Goal: Task Accomplishment & Management: Complete application form

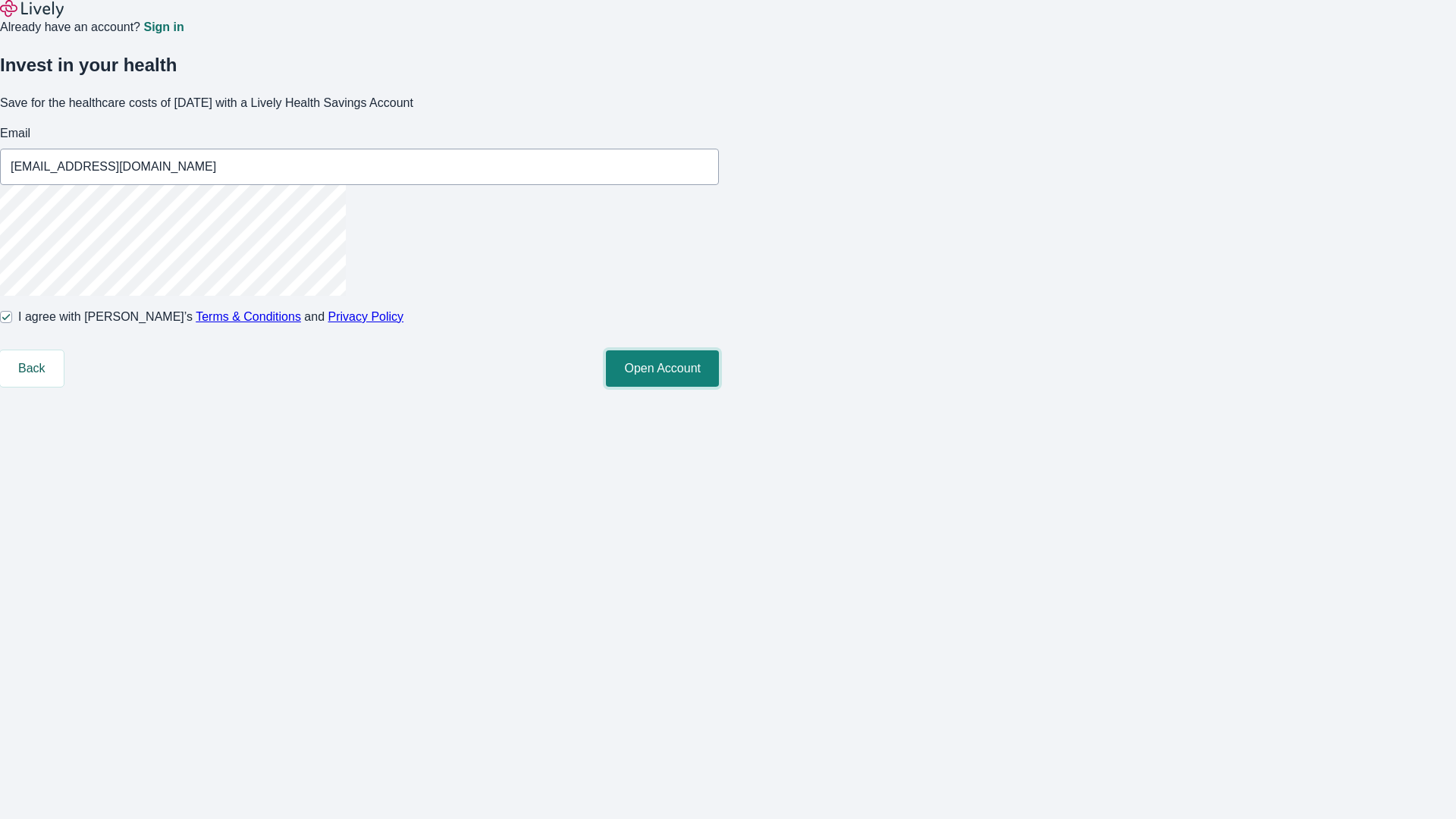
click at [719, 387] on button "Open Account" at bounding box center [662, 368] width 113 height 36
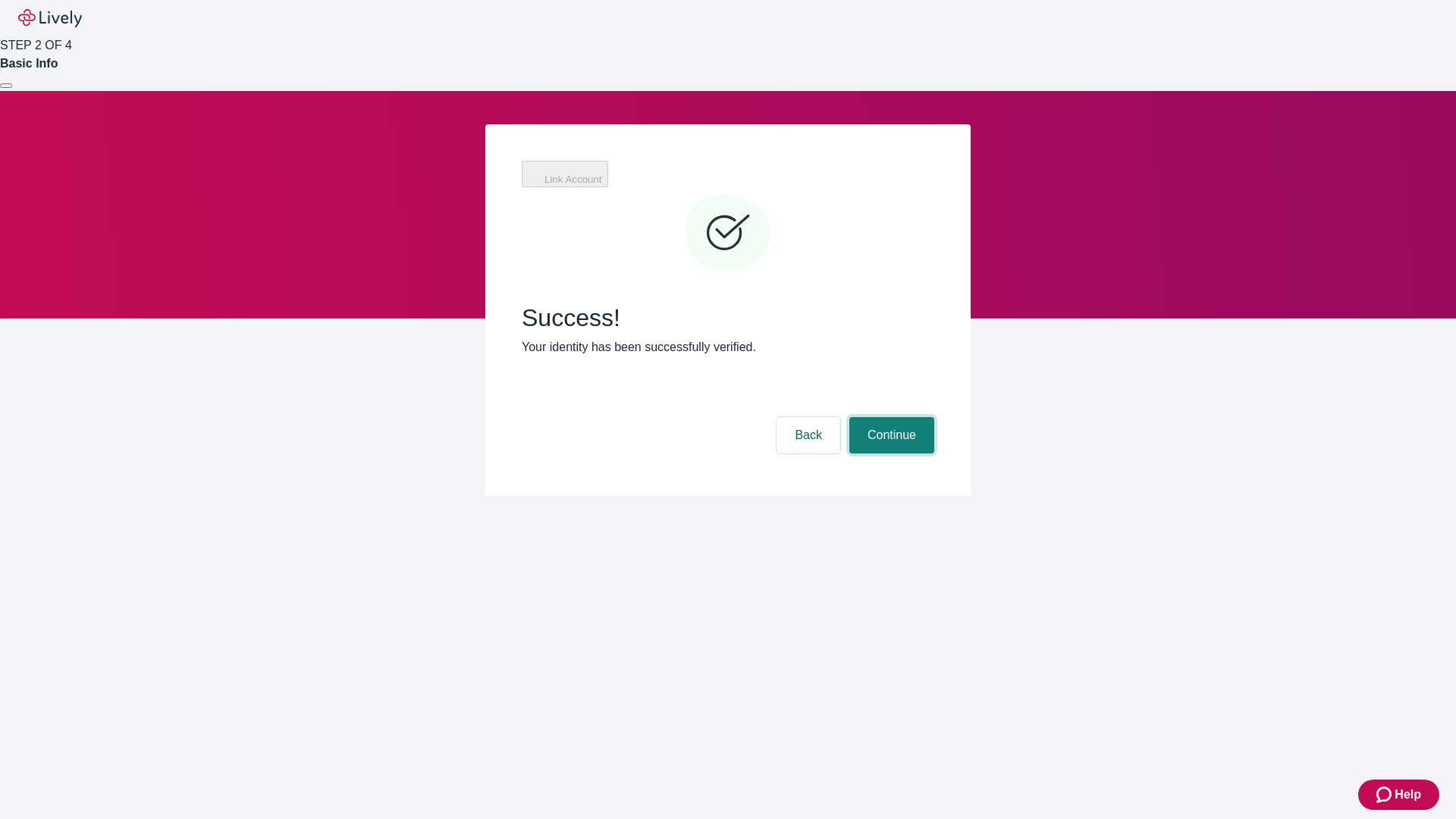
click at [890, 417] on button "Continue" at bounding box center [891, 435] width 85 height 36
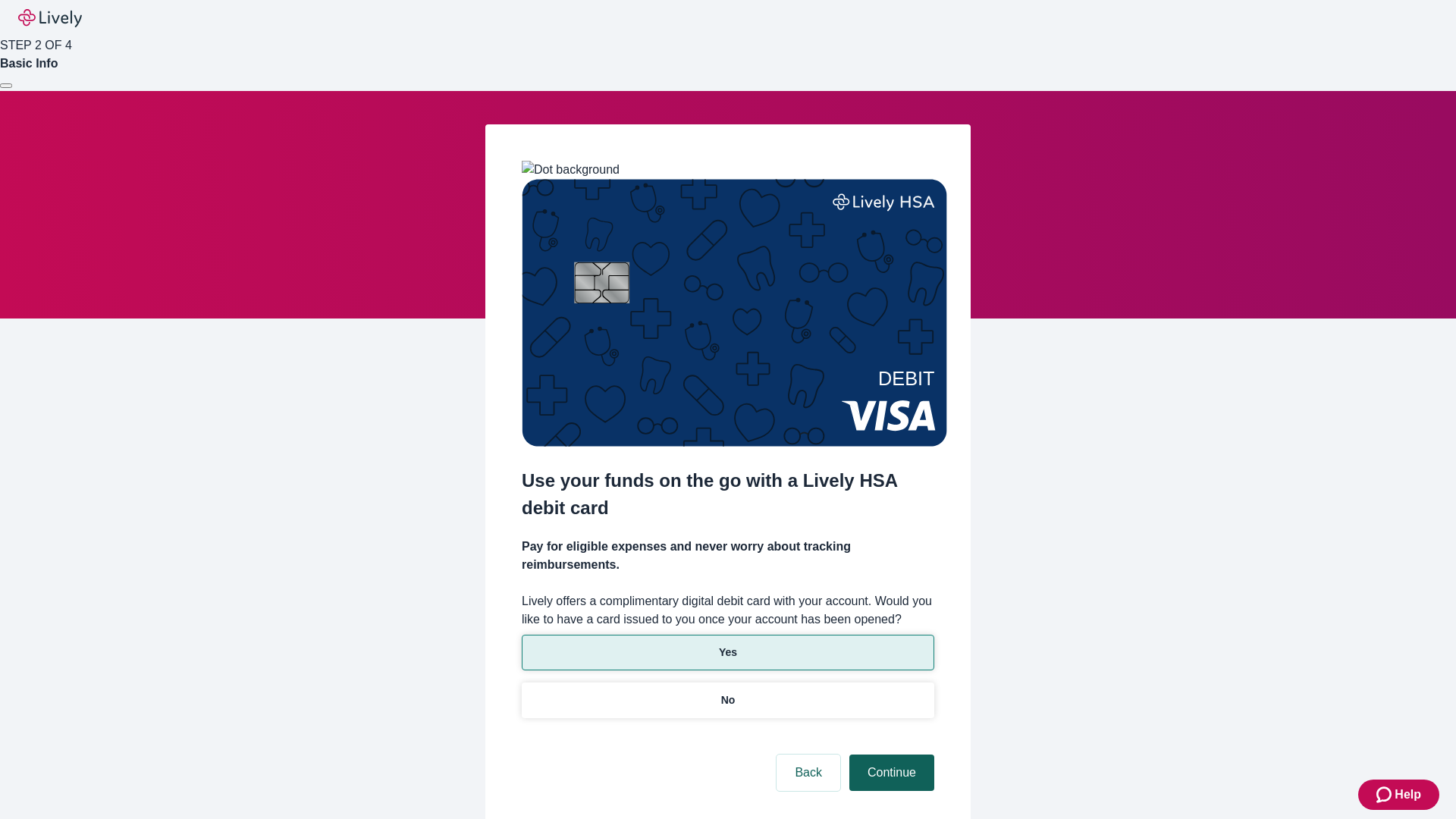
click at [728, 644] on p "Yes" at bounding box center [728, 652] width 18 height 16
click at [890, 755] on button "Continue" at bounding box center [891, 773] width 85 height 36
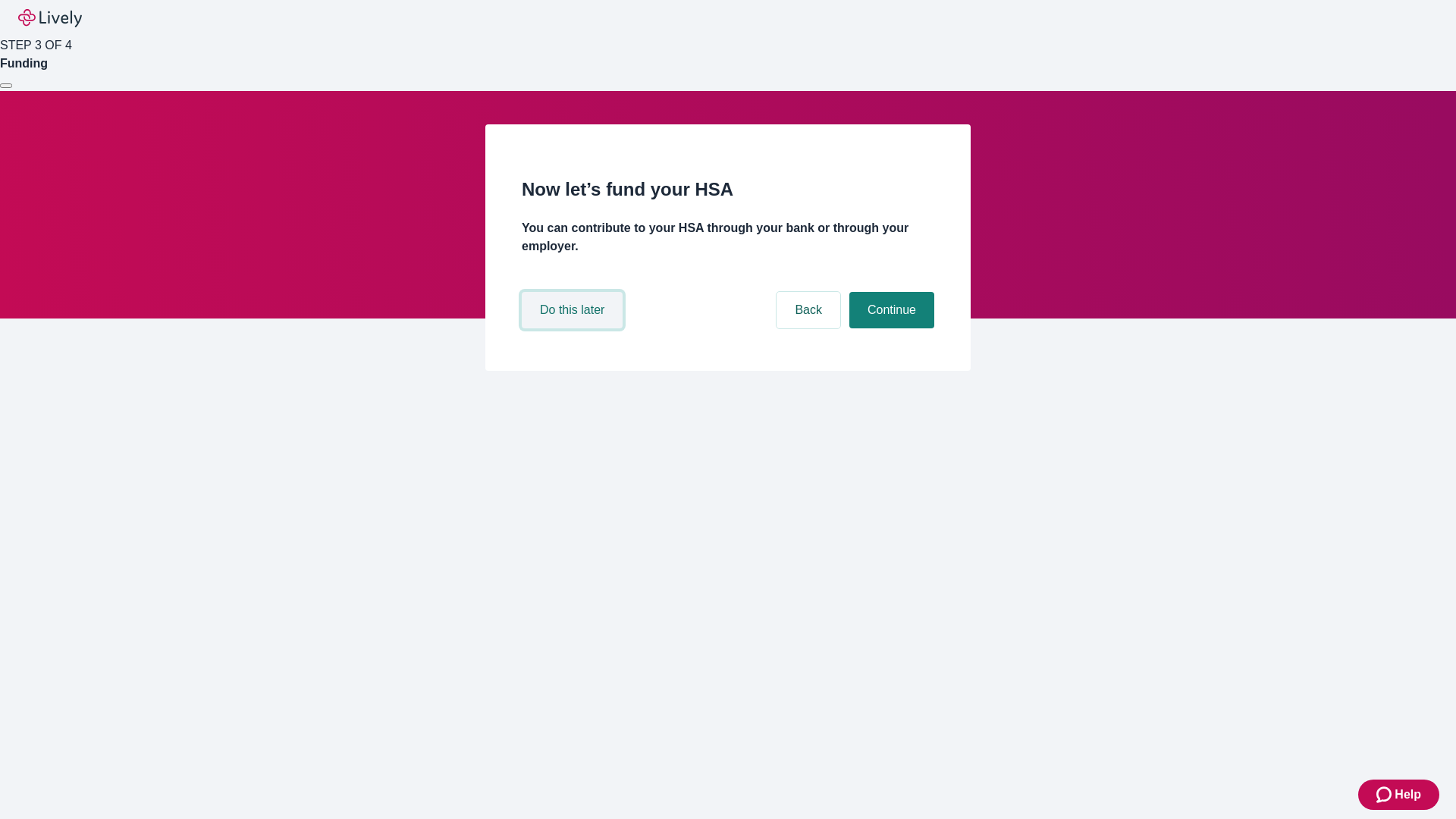
click at [574, 328] on button "Do this later" at bounding box center [572, 310] width 101 height 36
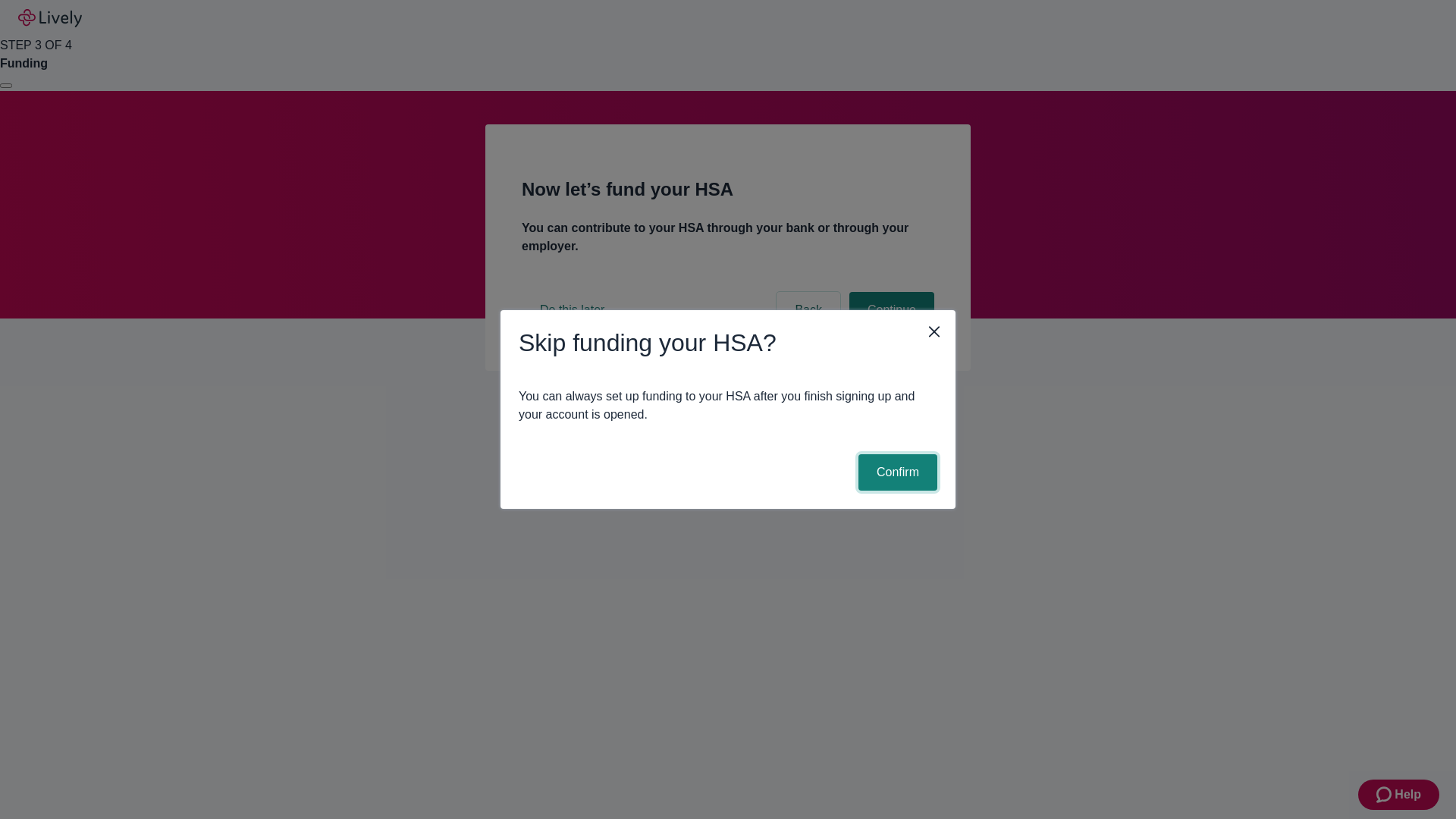
click at [896, 473] on button "Confirm" at bounding box center [898, 473] width 79 height 36
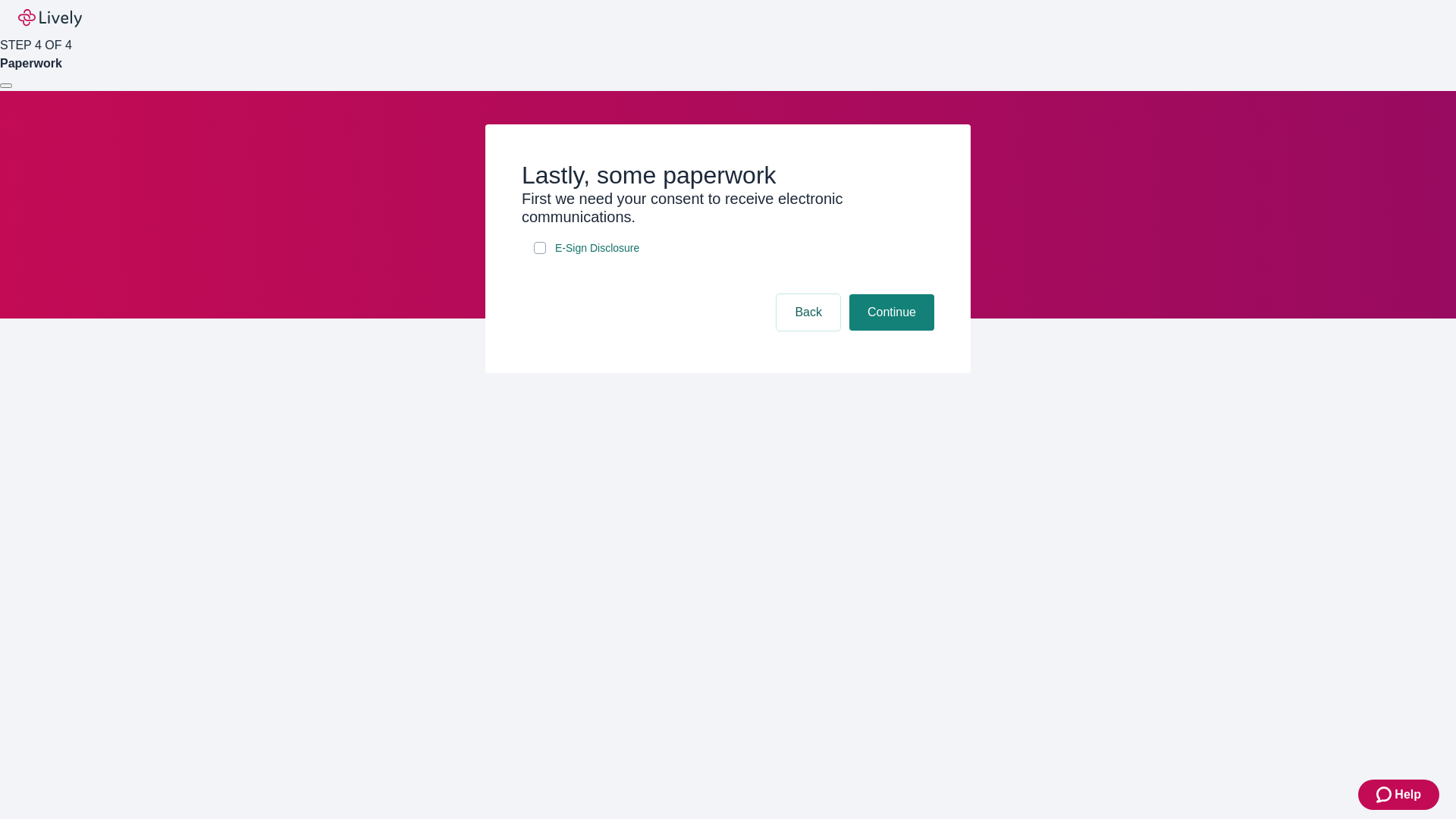
click at [540, 254] on input "E-Sign Disclosure" at bounding box center [540, 248] width 12 height 12
checkbox input "true"
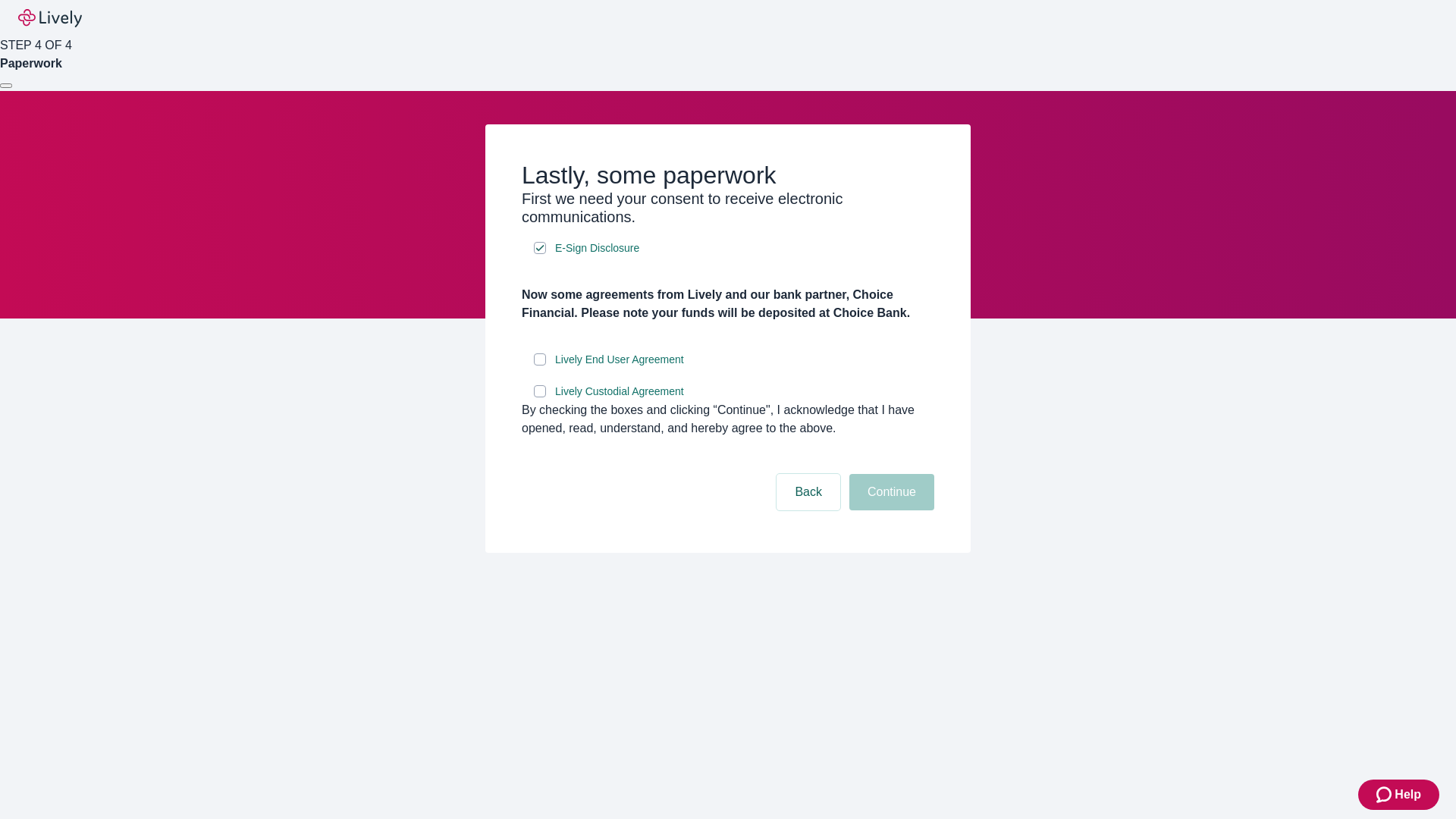
click at [540, 365] on input "Lively End User Agreement" at bounding box center [540, 359] width 12 height 12
checkbox input "true"
click at [540, 397] on input "Lively Custodial Agreement" at bounding box center [540, 391] width 12 height 12
checkbox input "true"
click at [890, 510] on button "Continue" at bounding box center [891, 491] width 85 height 36
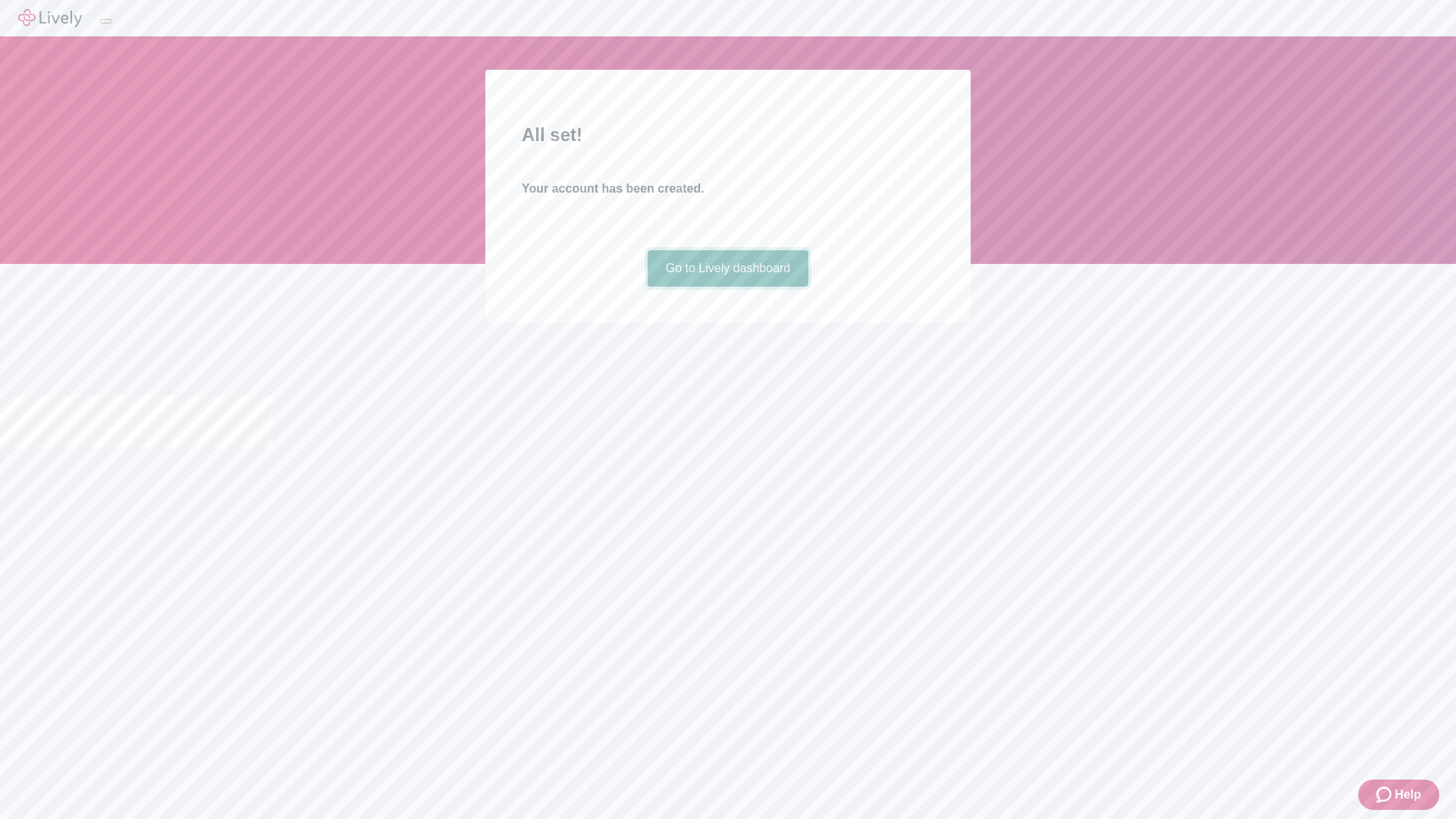
click at [728, 286] on link "Go to Lively dashboard" at bounding box center [728, 268] width 161 height 36
